Goal: Obtain resource: Obtain resource

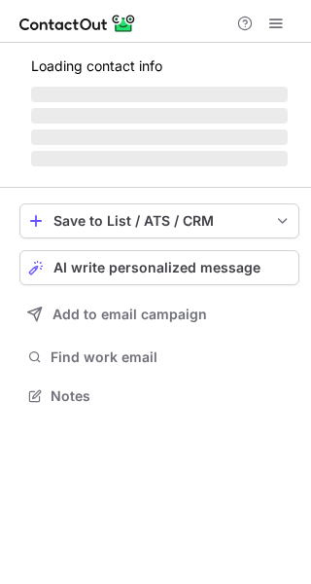
scroll to position [9, 10]
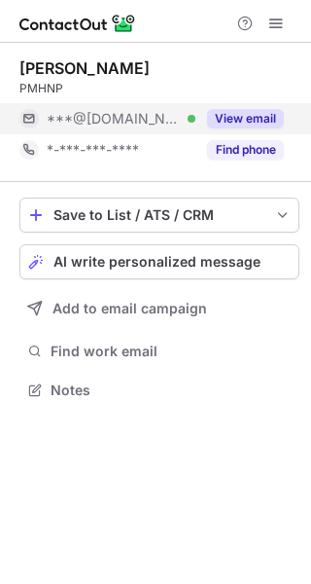
click at [260, 110] on button "View email" at bounding box center [245, 118] width 77 height 19
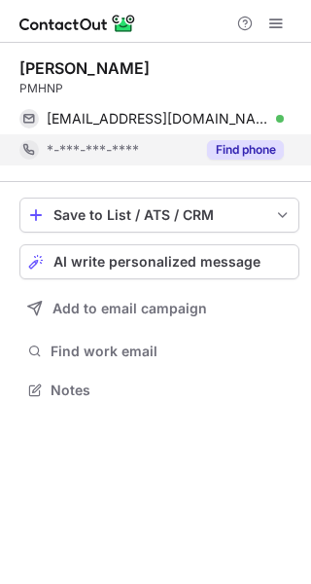
click at [254, 153] on button "Find phone" at bounding box center [245, 149] width 77 height 19
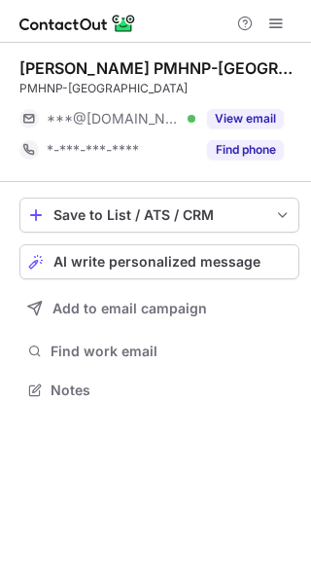
scroll to position [9, 10]
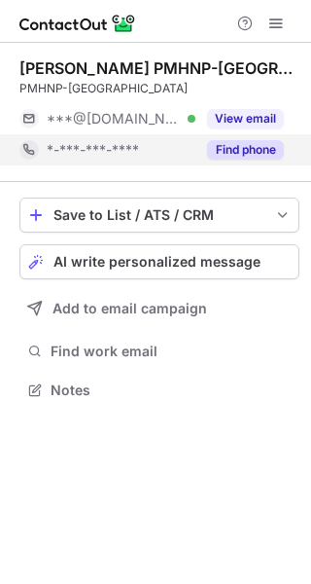
click at [260, 144] on button "Find phone" at bounding box center [245, 149] width 77 height 19
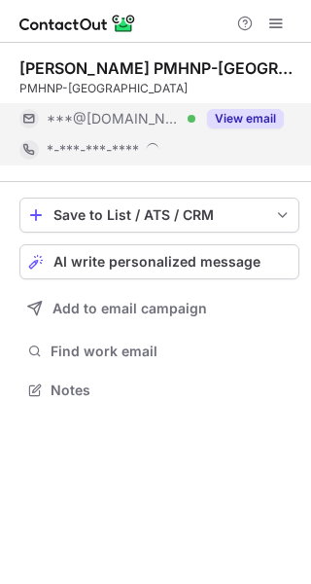
scroll to position [389, 311]
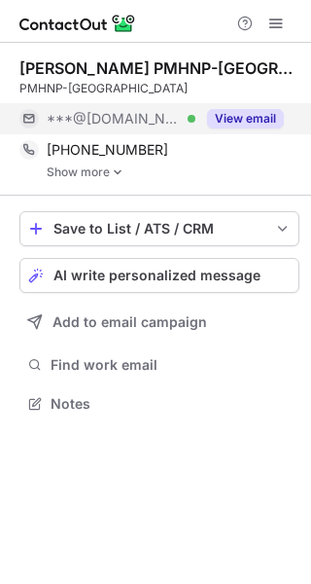
click at [257, 124] on button "View email" at bounding box center [245, 118] width 77 height 19
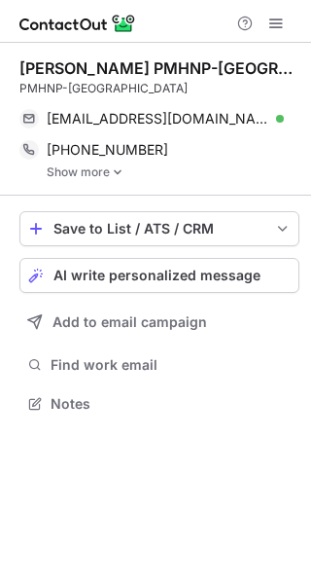
scroll to position [389, 311]
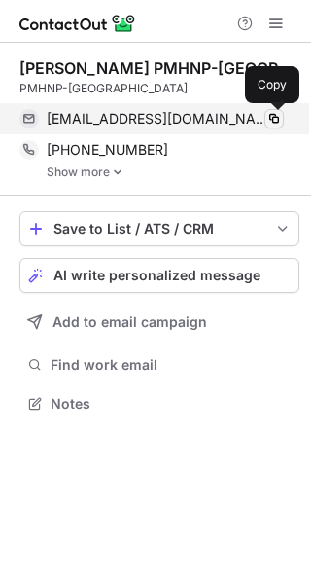
click at [273, 116] on span at bounding box center [275, 119] width 16 height 16
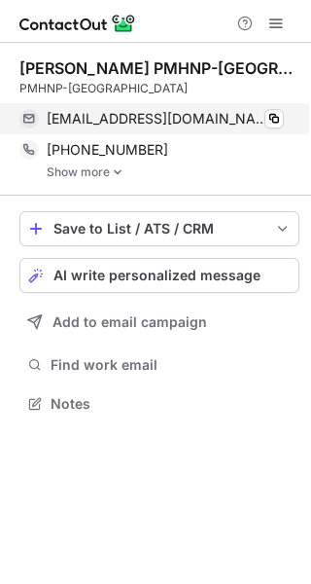
scroll to position [389, 311]
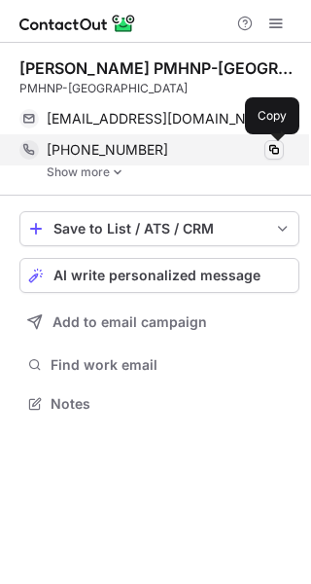
click at [273, 154] on span at bounding box center [275, 150] width 16 height 16
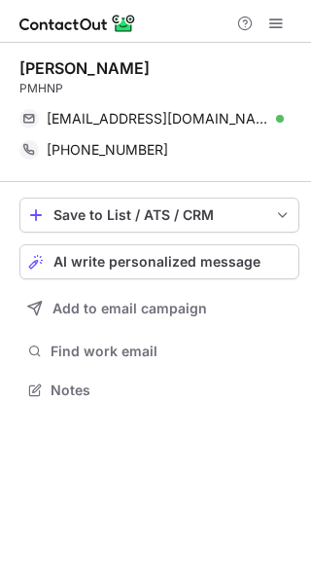
scroll to position [375, 311]
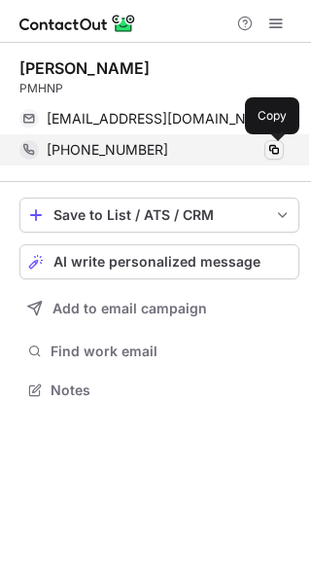
click at [275, 149] on span at bounding box center [275, 150] width 16 height 16
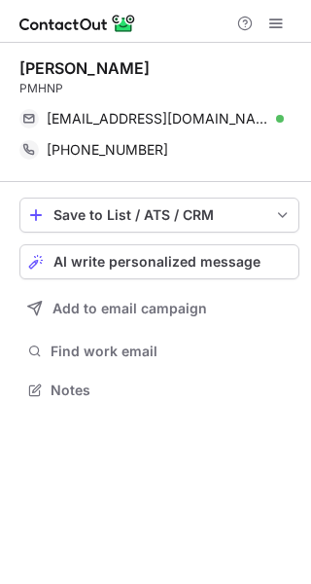
scroll to position [375, 311]
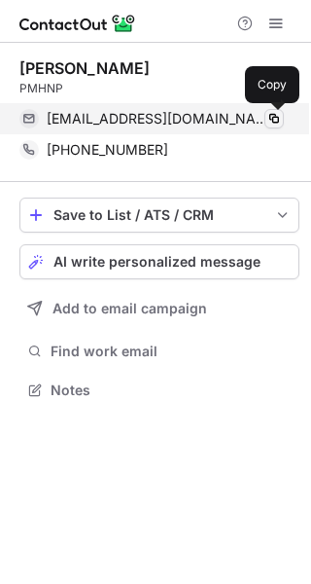
click at [277, 121] on span at bounding box center [275, 119] width 16 height 16
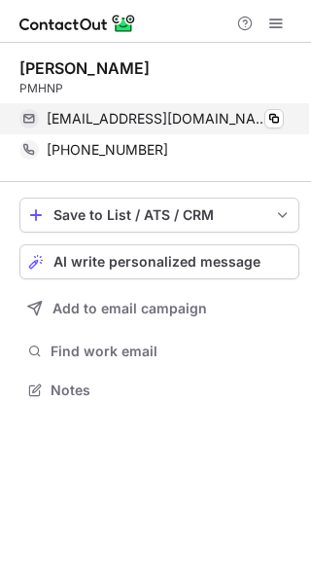
scroll to position [375, 311]
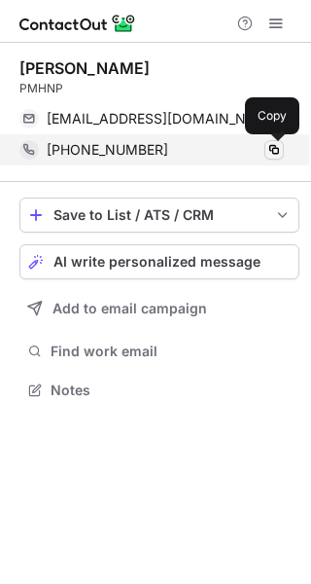
click at [277, 147] on span at bounding box center [275, 150] width 16 height 16
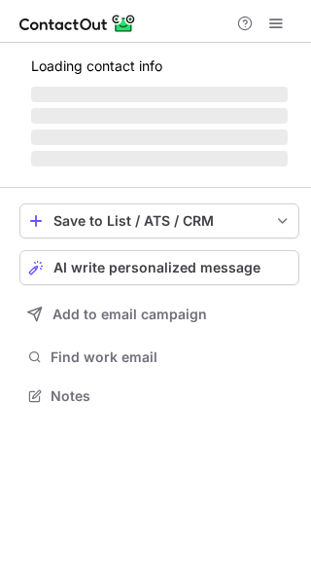
scroll to position [407, 311]
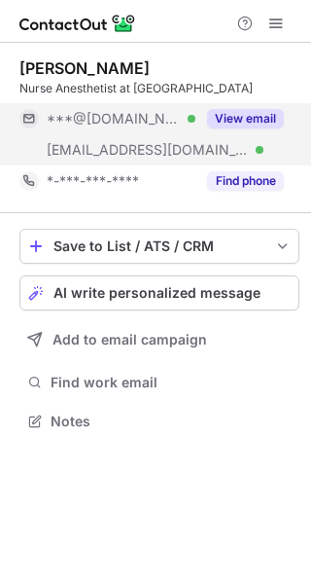
click at [270, 115] on button "View email" at bounding box center [245, 118] width 77 height 19
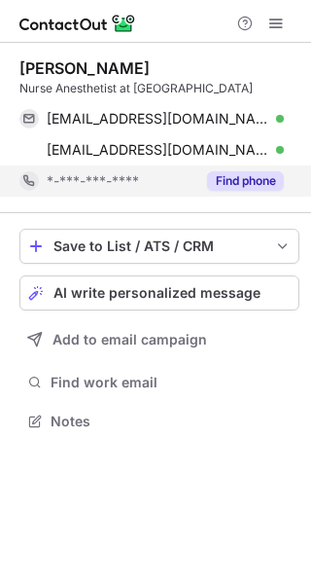
click at [276, 174] on button "Find phone" at bounding box center [245, 180] width 77 height 19
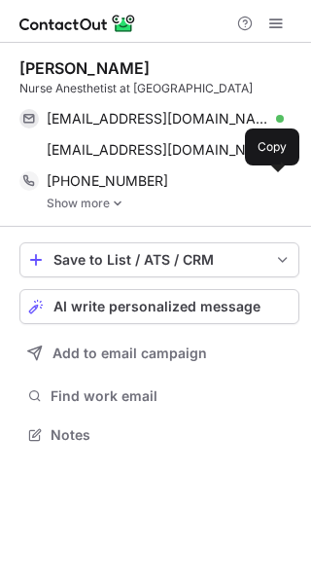
scroll to position [420, 311]
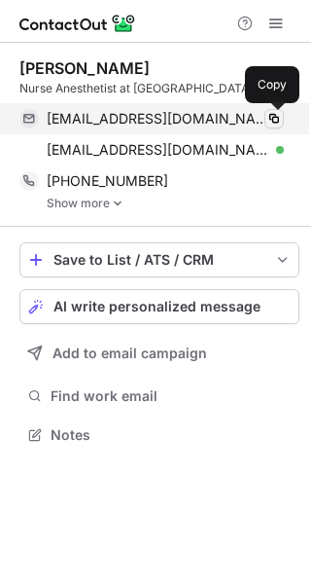
click at [270, 112] on span at bounding box center [275, 119] width 16 height 16
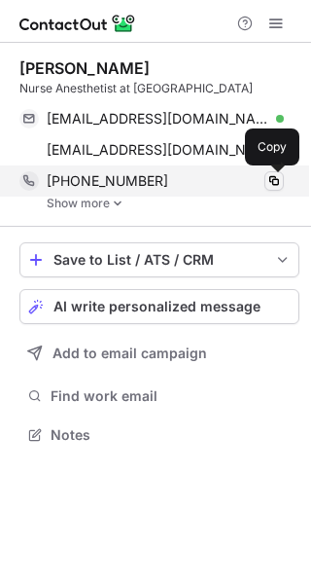
click at [272, 174] on span at bounding box center [275, 181] width 16 height 16
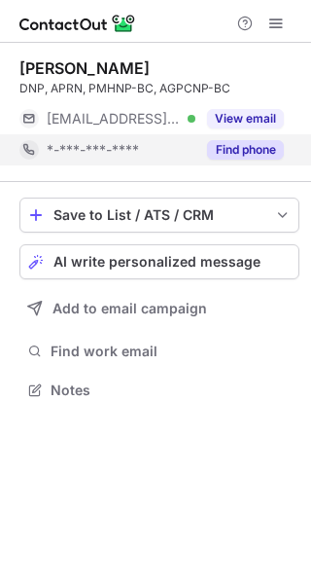
scroll to position [9, 10]
click at [261, 155] on button "Find phone" at bounding box center [245, 149] width 77 height 19
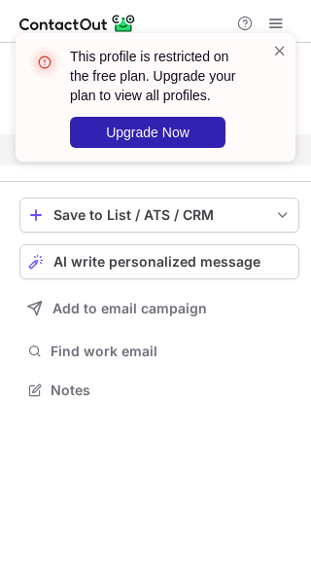
click at [281, 37] on div "This profile is restricted on the free plan. Upgrade your plan to view all prof…" at bounding box center [156, 97] width 280 height 128
click at [281, 50] on span at bounding box center [280, 50] width 16 height 19
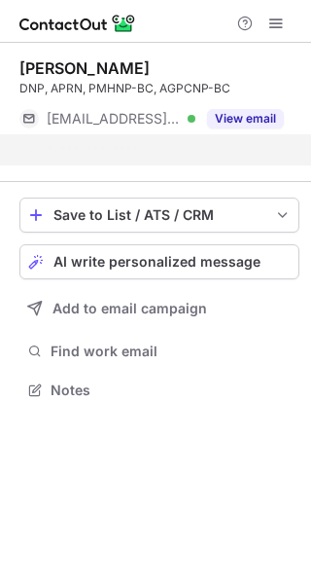
scroll to position [344, 311]
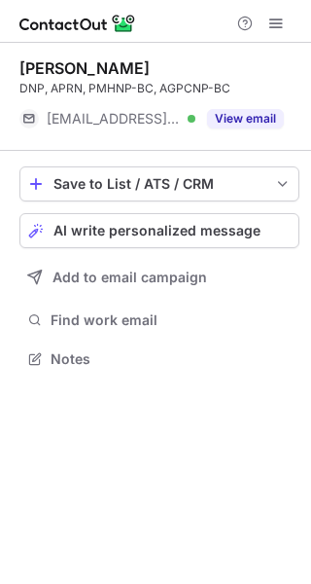
click at [243, 120] on div "This profile is restricted on the free plan. Upgrade your plan to view all prof…" at bounding box center [155, 292] width 311 height 584
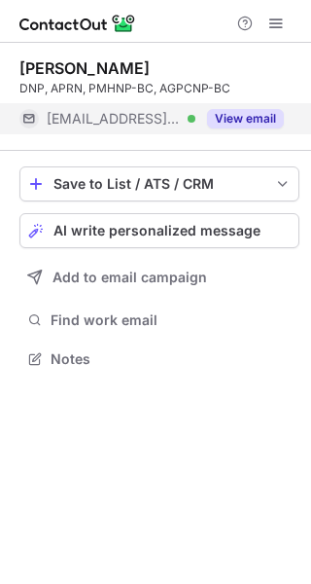
click at [228, 116] on button "View email" at bounding box center [245, 118] width 77 height 19
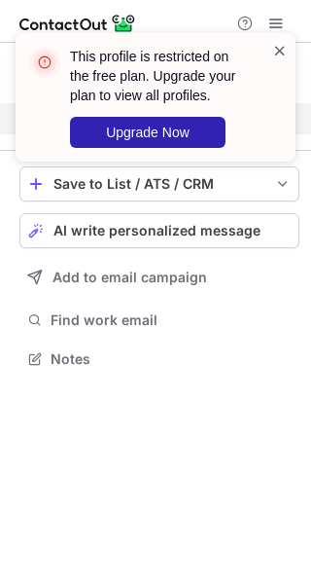
click at [283, 49] on span at bounding box center [280, 50] width 16 height 19
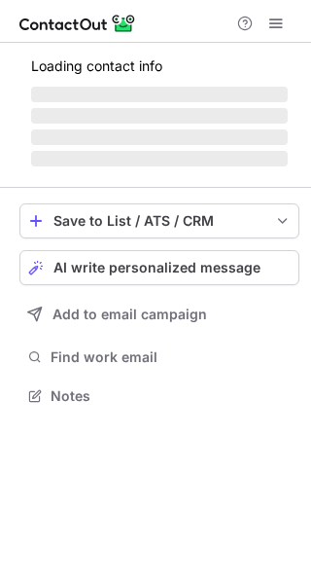
scroll to position [424, 311]
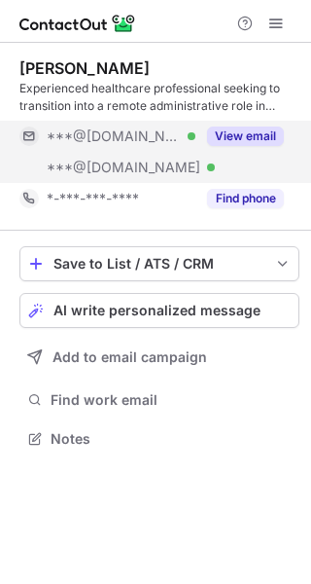
click at [266, 128] on button "View email" at bounding box center [245, 135] width 77 height 19
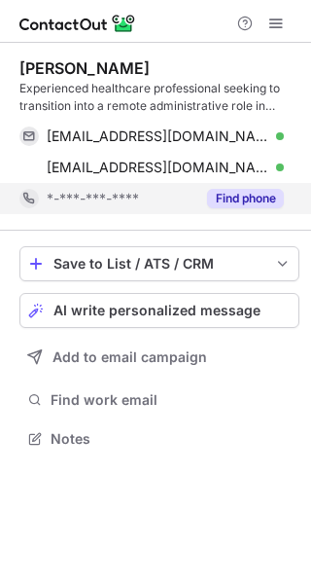
click at [254, 207] on button "Find phone" at bounding box center [245, 198] width 77 height 19
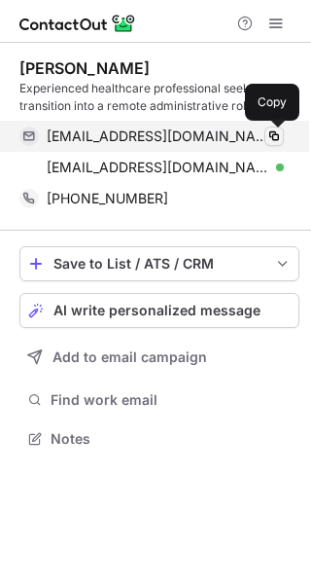
click at [271, 135] on span at bounding box center [275, 136] width 16 height 16
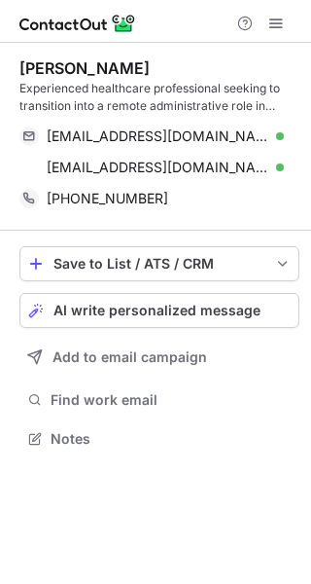
scroll to position [424, 311]
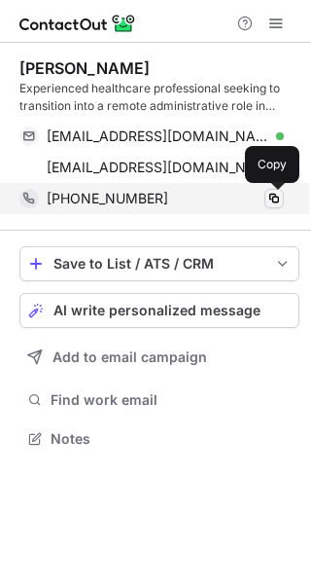
click at [272, 196] on span at bounding box center [275, 199] width 16 height 16
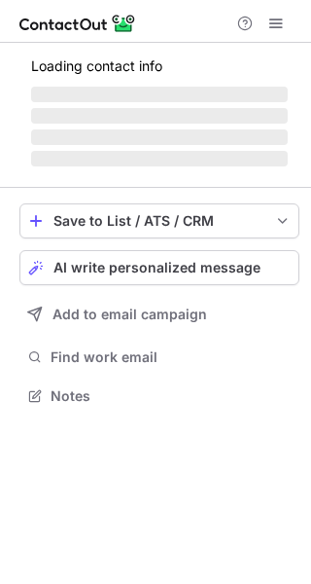
scroll to position [9, 10]
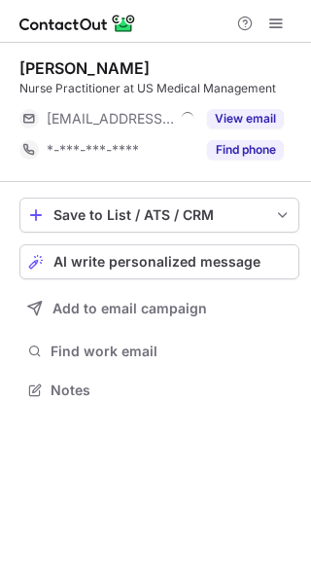
click at [274, 118] on button "View email" at bounding box center [245, 118] width 77 height 19
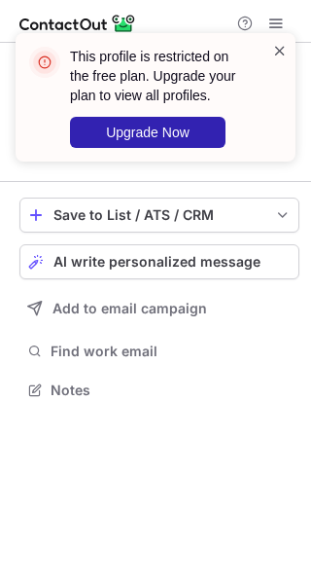
click at [281, 47] on span at bounding box center [280, 50] width 16 height 19
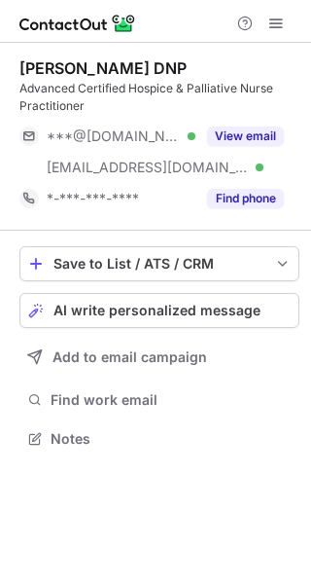
scroll to position [424, 311]
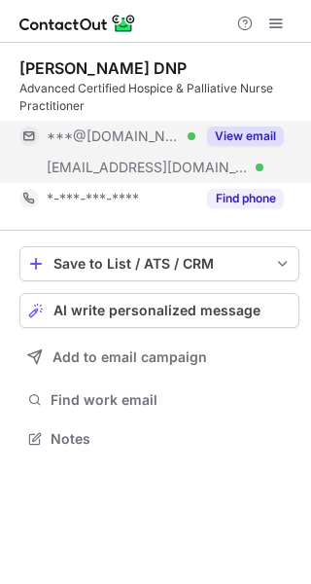
click at [265, 131] on button "View email" at bounding box center [245, 135] width 77 height 19
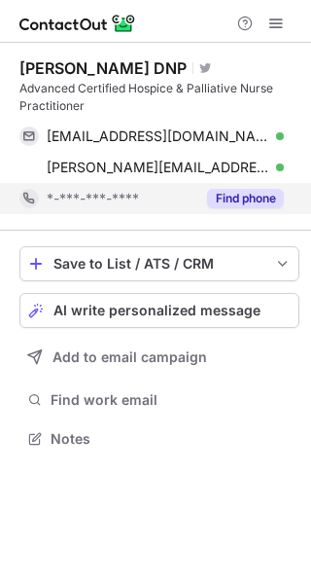
click at [253, 189] on button "Find phone" at bounding box center [245, 198] width 77 height 19
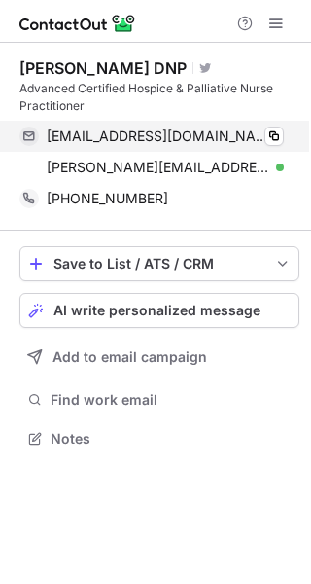
scroll to position [424, 311]
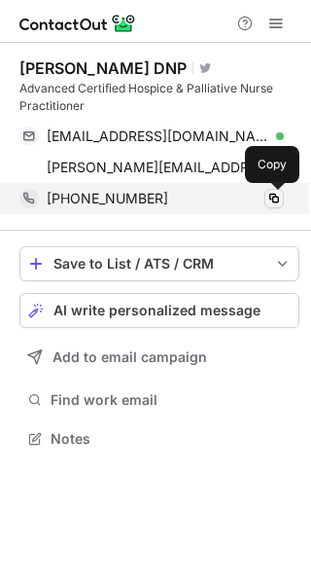
click at [277, 196] on span at bounding box center [275, 199] width 16 height 16
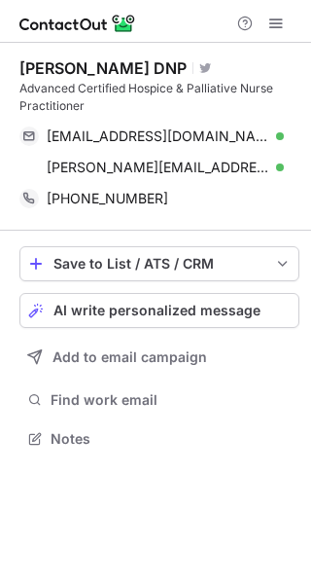
scroll to position [424, 311]
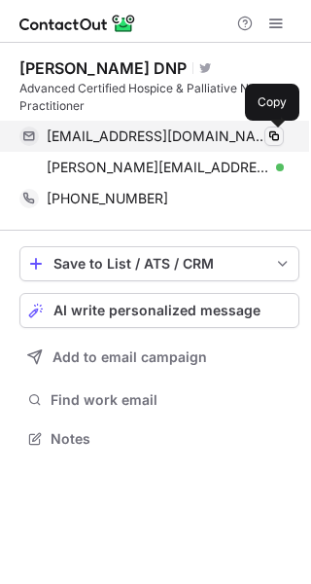
click at [270, 139] on span at bounding box center [275, 136] width 16 height 16
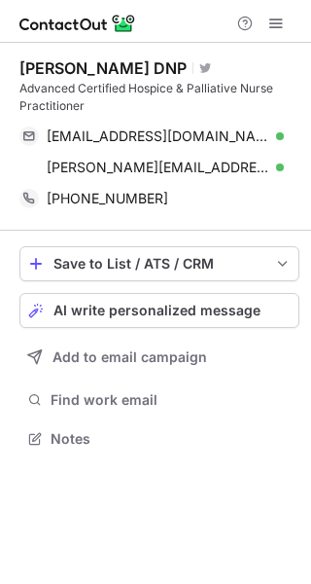
scroll to position [424, 311]
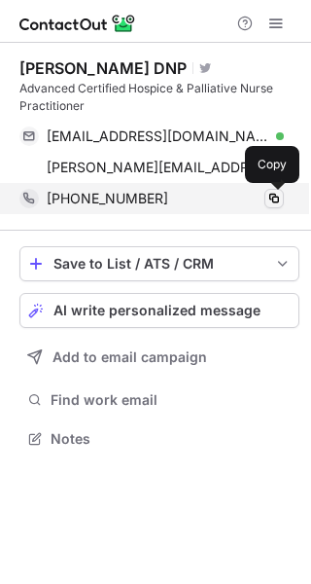
click at [279, 192] on span at bounding box center [275, 199] width 16 height 16
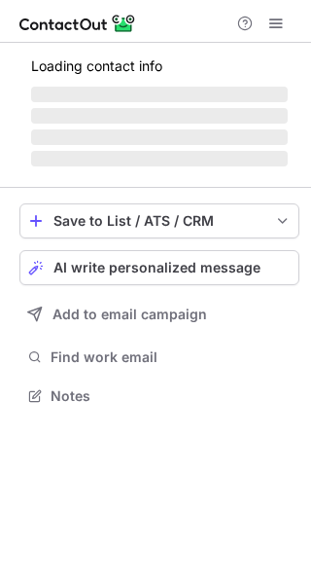
scroll to position [424, 311]
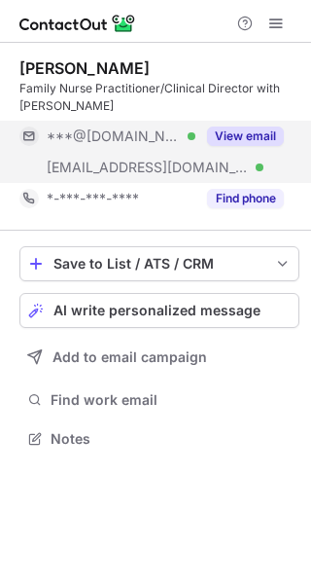
click at [272, 131] on button "View email" at bounding box center [245, 135] width 77 height 19
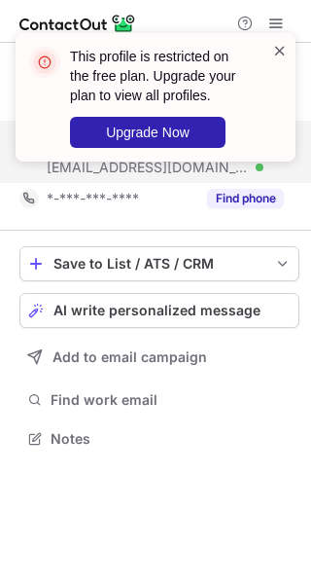
click at [275, 56] on span at bounding box center [280, 50] width 16 height 19
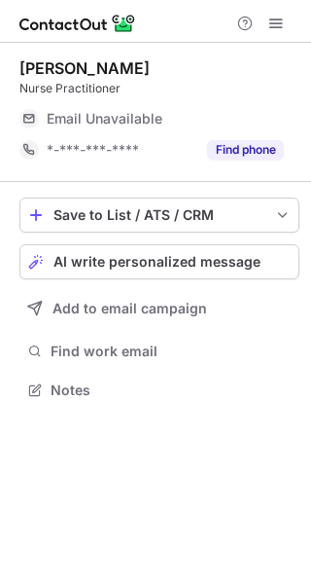
scroll to position [9, 10]
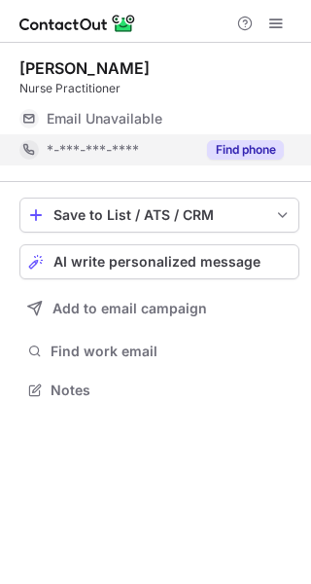
click at [257, 146] on button "Find phone" at bounding box center [245, 149] width 77 height 19
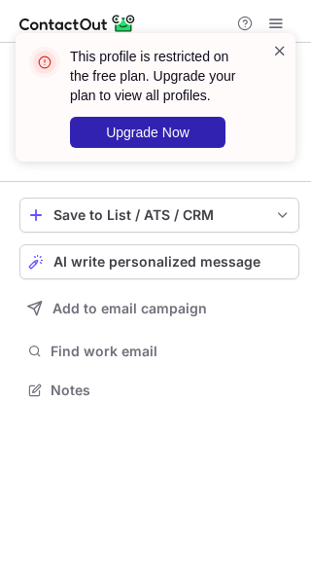
click at [275, 54] on span at bounding box center [280, 50] width 16 height 19
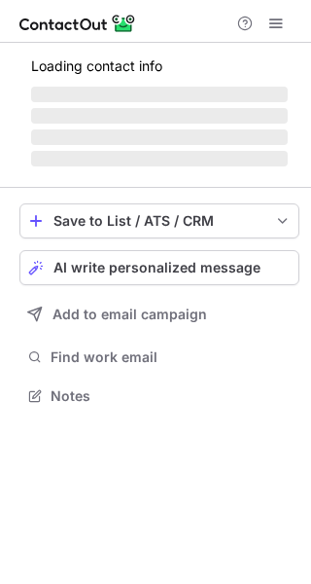
scroll to position [393, 311]
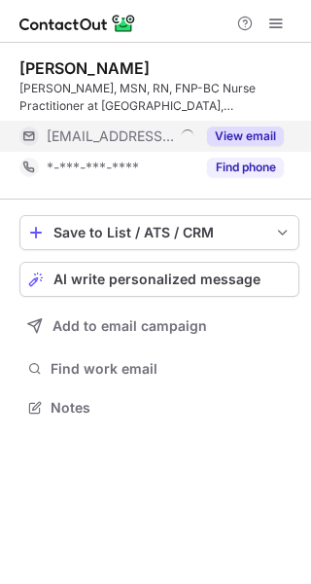
click at [258, 134] on button "View email" at bounding box center [245, 135] width 77 height 19
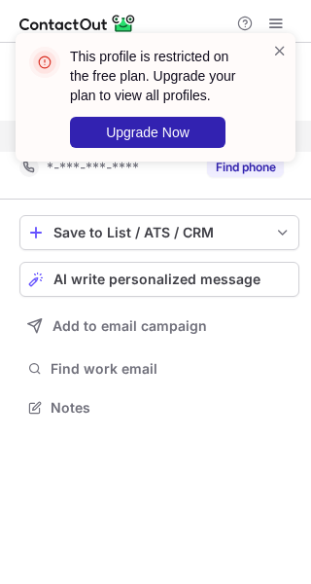
click at [246, 166] on div "This profile is restricted on the free plan. Upgrade your plan to view all prof…" at bounding box center [155, 105] width 311 height 183
click at [273, 53] on span at bounding box center [280, 50] width 16 height 19
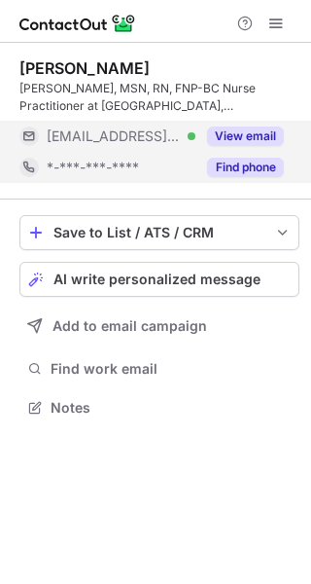
click at [252, 167] on button "Find phone" at bounding box center [245, 167] width 77 height 19
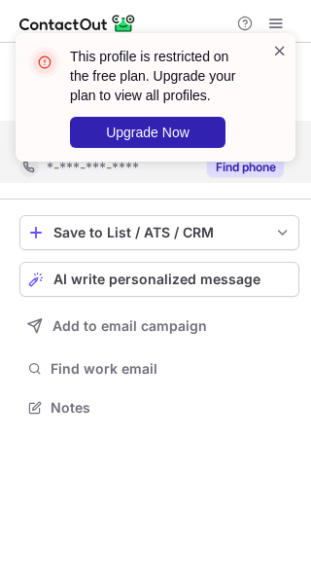
click at [280, 48] on span at bounding box center [280, 50] width 16 height 19
